Goal: Obtain resource: Download file/media

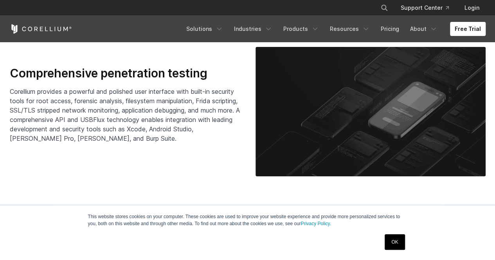
scroll to position [1191, 0]
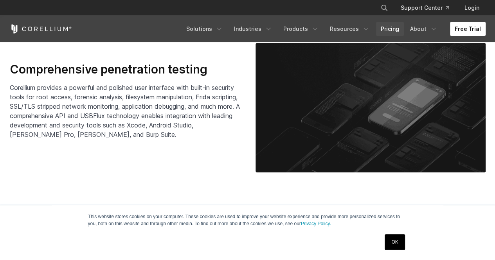
click at [388, 25] on link "Pricing" at bounding box center [390, 29] width 28 height 14
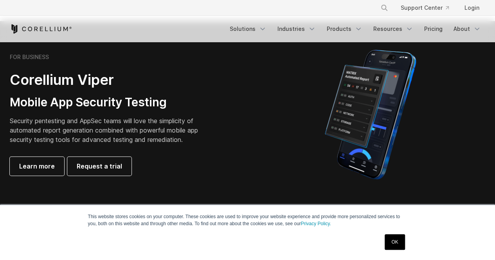
scroll to position [180, 0]
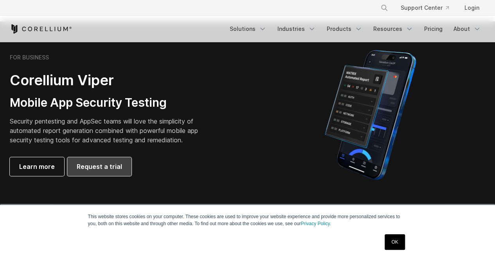
click at [90, 163] on span "Request a trial" at bounding box center [99, 166] width 45 height 9
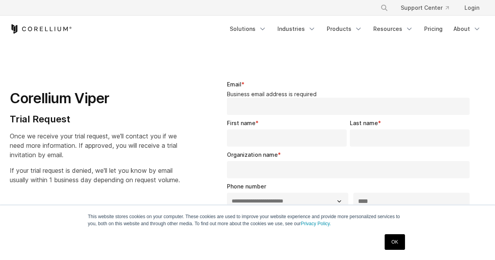
select select "**"
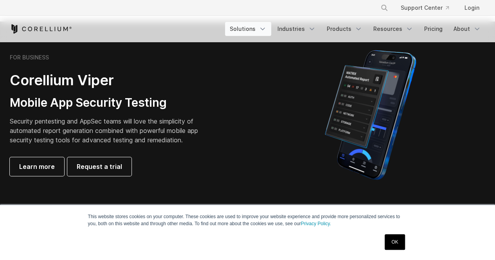
click at [263, 28] on link "Solutions" at bounding box center [248, 29] width 46 height 14
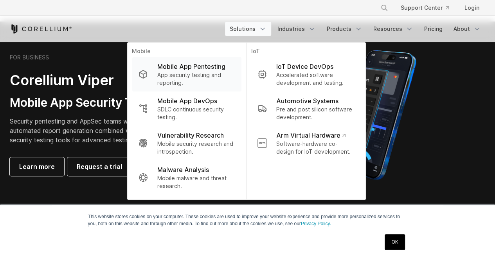
click at [212, 88] on link "Mobile App Pentesting App security testing and reporting." at bounding box center [186, 74] width 109 height 34
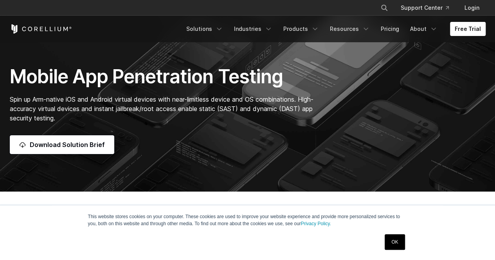
scroll to position [61, 0]
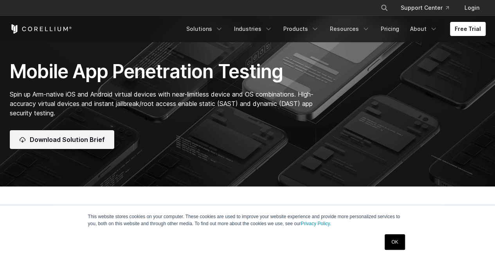
click at [66, 138] on span "Download Solution Brief" at bounding box center [67, 139] width 75 height 9
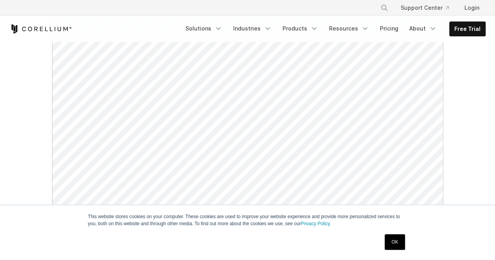
scroll to position [168, 0]
